Goal: Task Accomplishment & Management: Manage account settings

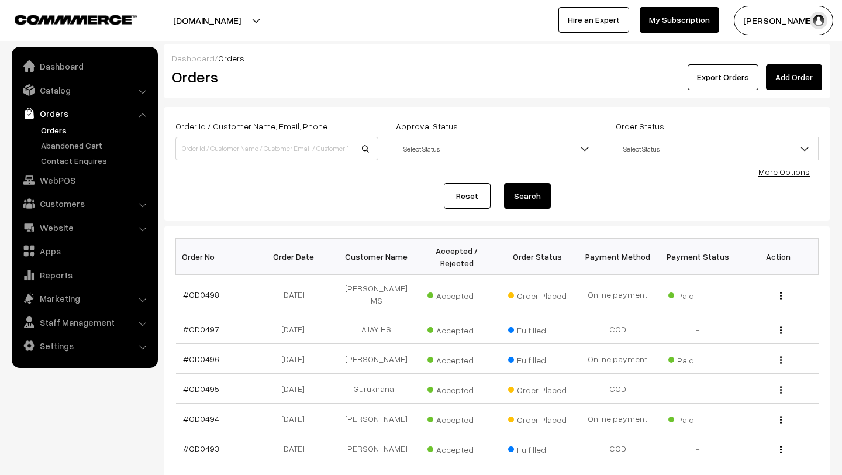
click at [67, 127] on link "Orders" at bounding box center [96, 130] width 116 height 12
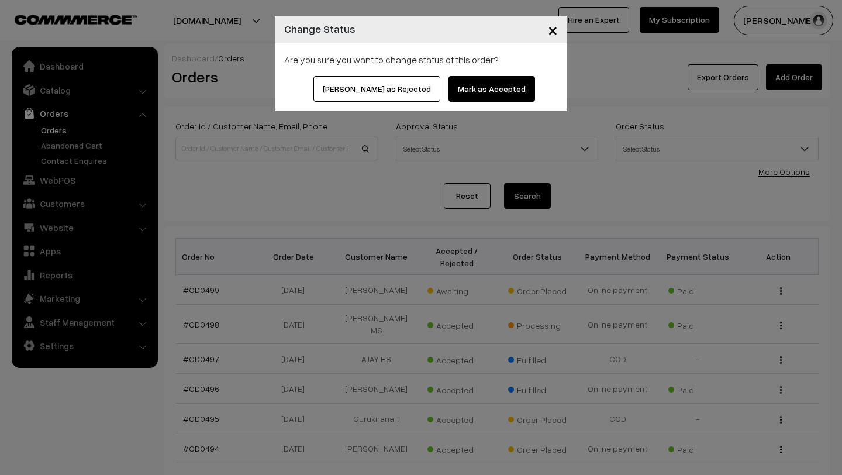
click at [553, 23] on span "×" at bounding box center [553, 30] width 10 height 22
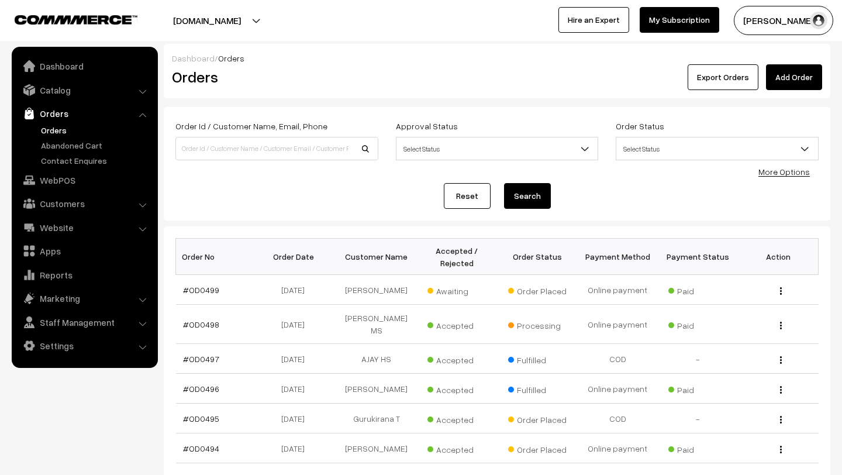
click at [553, 31] on div "Madhu K My Profile Refer & Earn Support Sign Out Hire an Expert My Subscription" at bounding box center [634, 20] width 427 height 29
click at [201, 285] on link "#OD0499" at bounding box center [201, 290] width 36 height 10
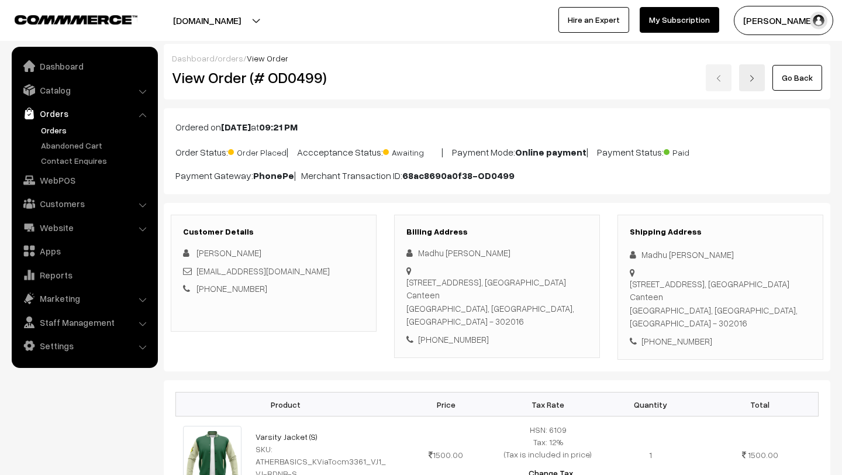
click at [55, 131] on link "Orders" at bounding box center [96, 130] width 116 height 12
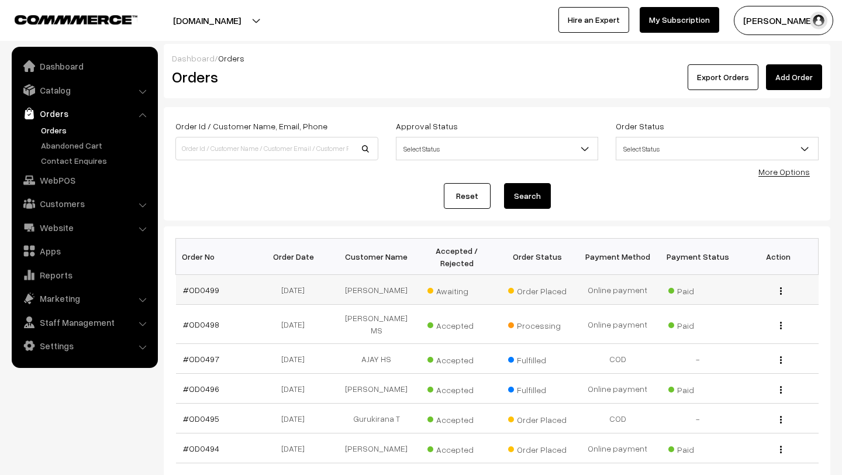
click at [442, 291] on span "Awaiting" at bounding box center [456, 289] width 58 height 15
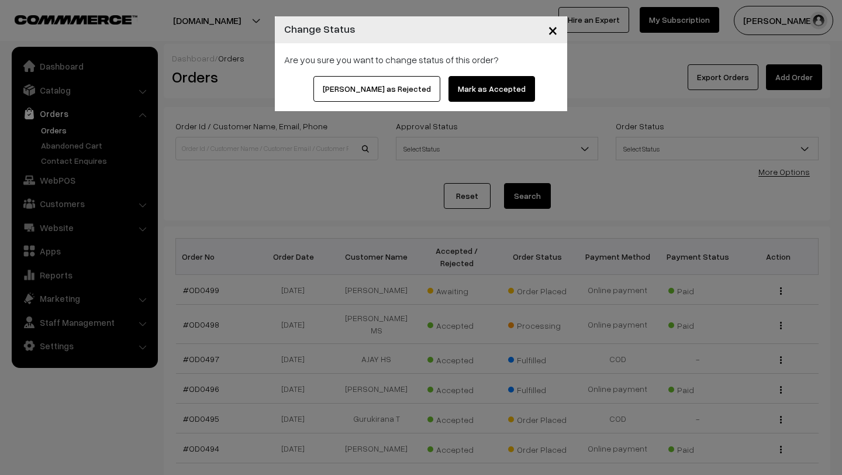
click at [493, 92] on button "Mark as Accepted" at bounding box center [491, 89] width 86 height 26
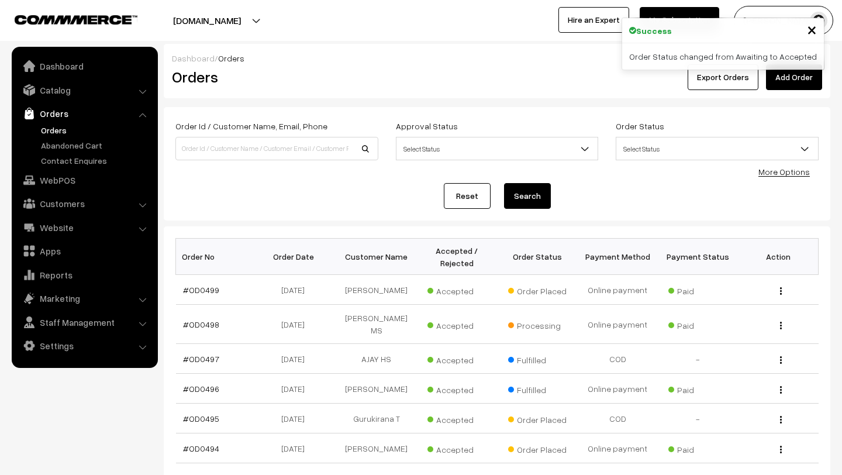
click at [811, 29] on span "×" at bounding box center [812, 29] width 10 height 22
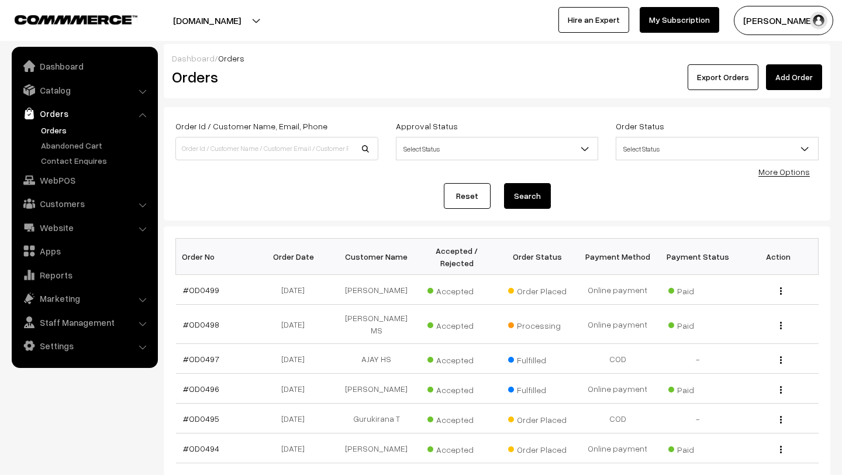
click at [807, 18] on button "Madhu K" at bounding box center [782, 20] width 99 height 29
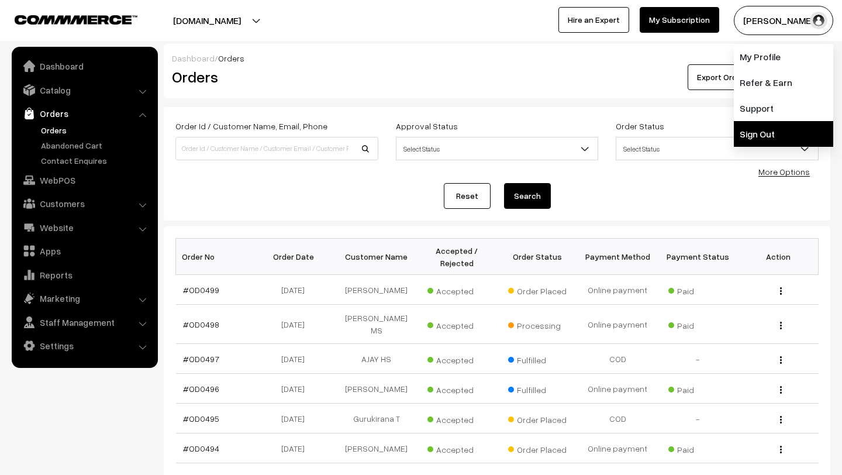
click at [748, 135] on link "Sign Out" at bounding box center [782, 134] width 99 height 26
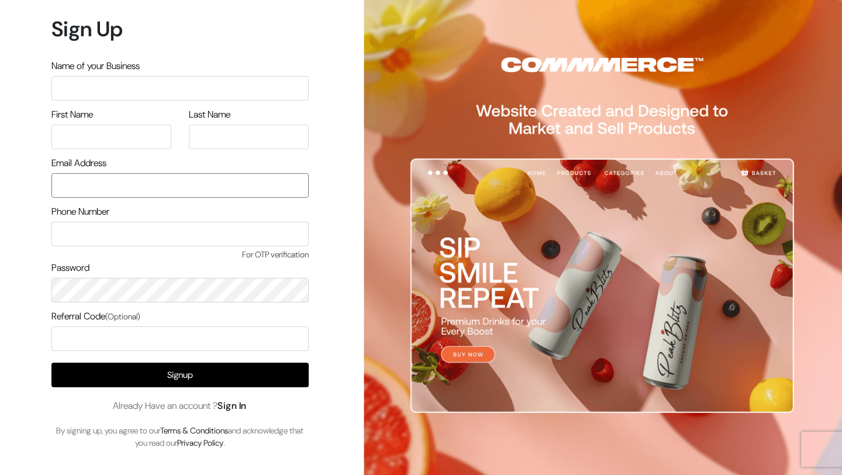
type input "mk@yourdesignstore.in"
click at [238, 401] on link "Sign In" at bounding box center [231, 405] width 29 height 12
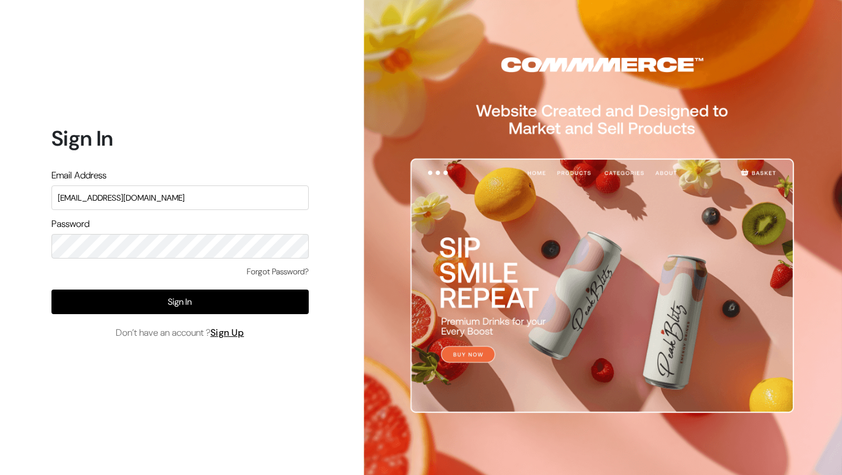
click at [184, 198] on input "mk@yourdesignstore.in" at bounding box center [179, 197] width 257 height 25
type input "lokesh@yourdesignstore.in"
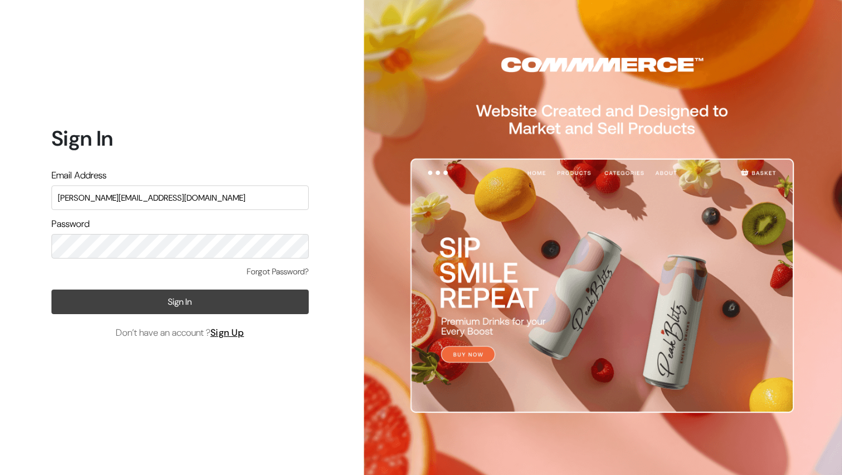
click at [167, 304] on button "Sign In" at bounding box center [179, 301] width 257 height 25
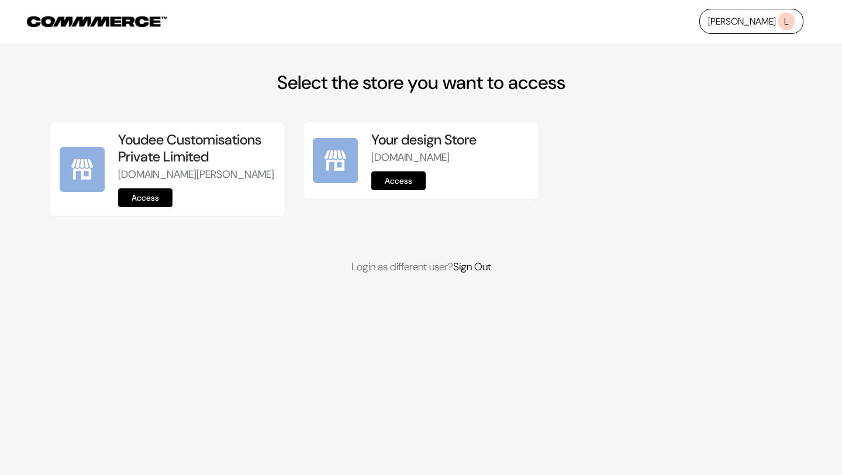
click at [141, 207] on link "Access" at bounding box center [145, 197] width 54 height 19
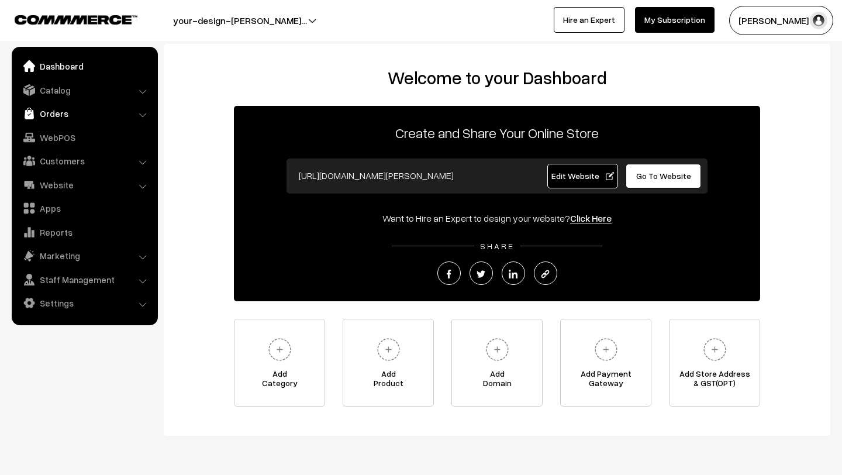
click at [74, 107] on link "Orders" at bounding box center [84, 113] width 139 height 21
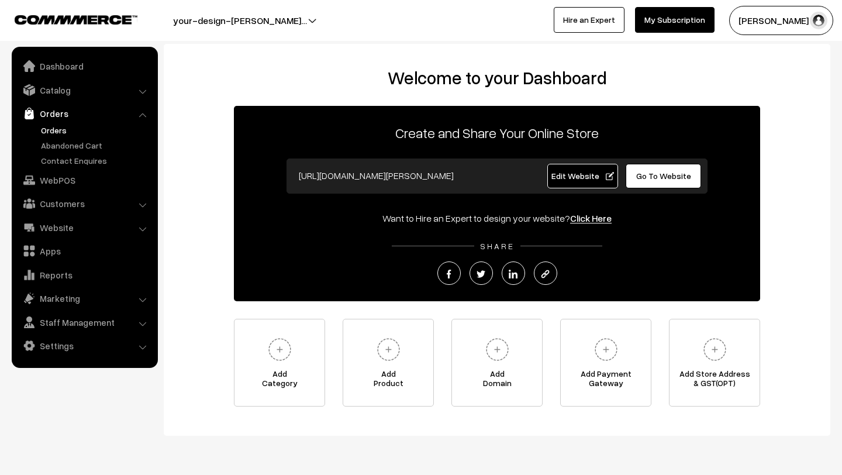
click at [69, 133] on link "Orders" at bounding box center [96, 130] width 116 height 12
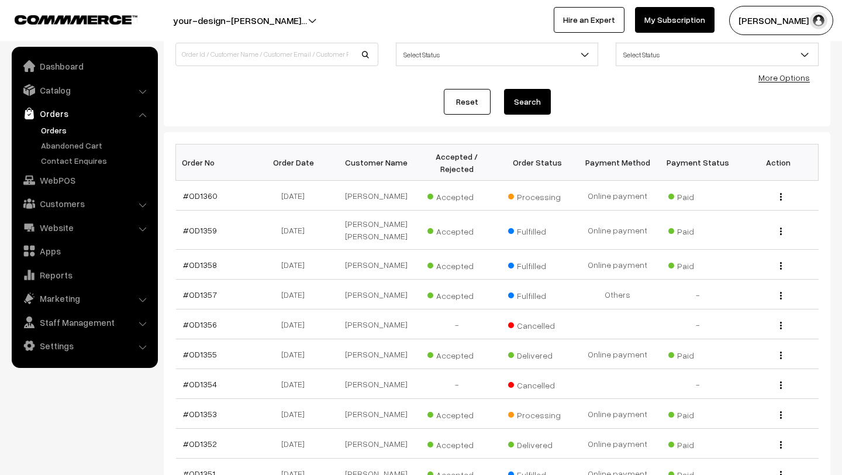
scroll to position [117, 0]
